Goal: Navigation & Orientation: Find specific page/section

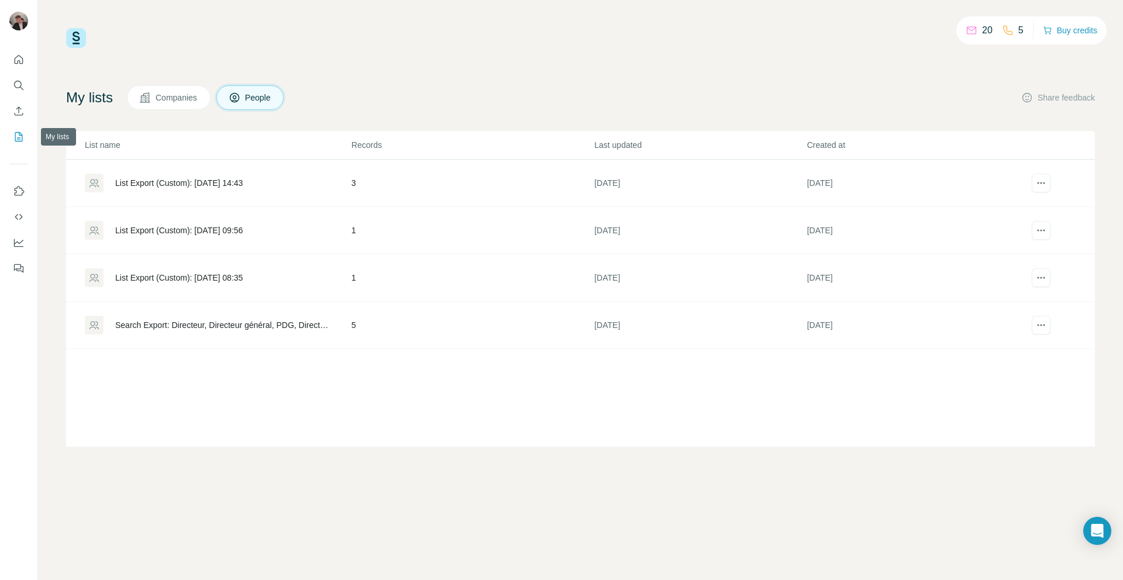
click at [16, 143] on button "My lists" at bounding box center [18, 136] width 19 height 21
click at [426, 183] on td "3" at bounding box center [472, 183] width 243 height 47
click at [266, 235] on div "List Export (Custom): [DATE] 09:56" at bounding box center [218, 230] width 266 height 19
click at [242, 277] on div "List Export (Custom): [DATE] 08:35" at bounding box center [179, 278] width 128 height 12
click at [277, 335] on td "Search Export: Directeur, Directeur général, PDG, Directeur général délégué, As…" at bounding box center [208, 325] width 285 height 47
